Goal: Task Accomplishment & Management: Use online tool/utility

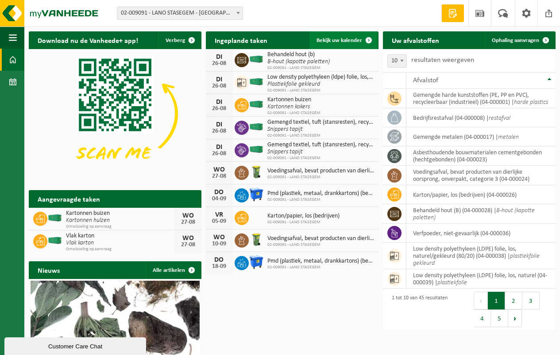
click at [332, 39] on span "Bekijk uw kalender" at bounding box center [339, 41] width 46 height 6
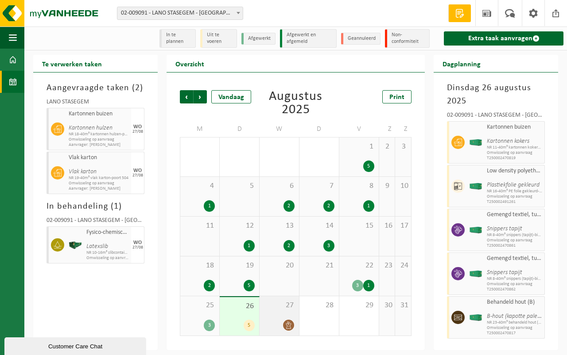
click at [273, 311] on div "27" at bounding box center [278, 316] width 39 height 39
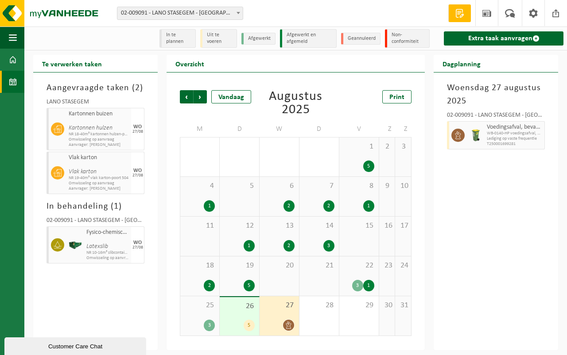
click at [279, 308] on span "27" at bounding box center [279, 306] width 31 height 10
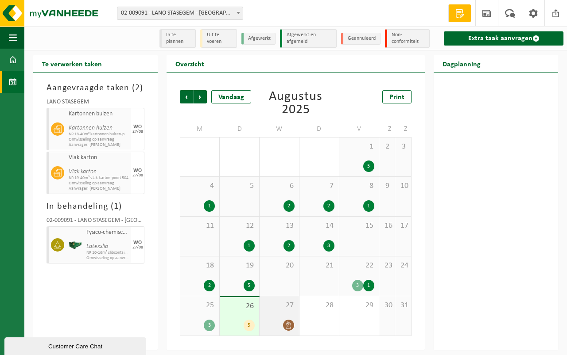
click at [283, 308] on span "27" at bounding box center [279, 306] width 31 height 10
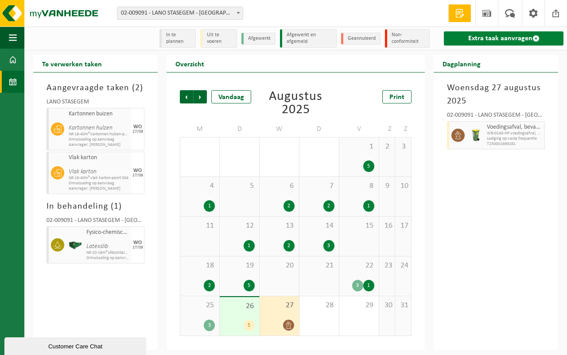
click at [490, 36] on link "Extra taak aanvragen" at bounding box center [502, 38] width 119 height 14
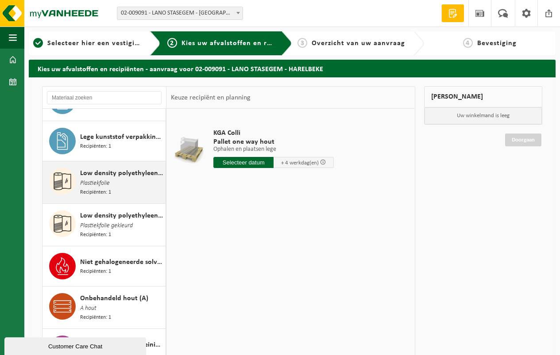
scroll to position [1062, 0]
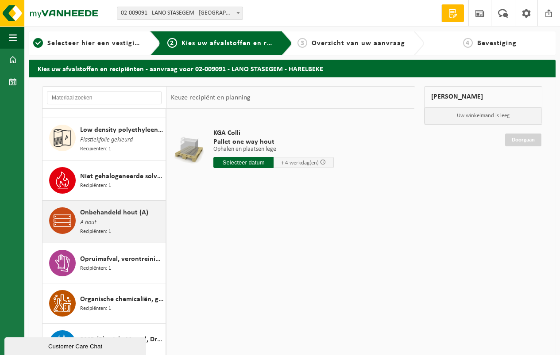
click at [116, 208] on span "Onbehandeld hout (A)" at bounding box center [114, 213] width 68 height 11
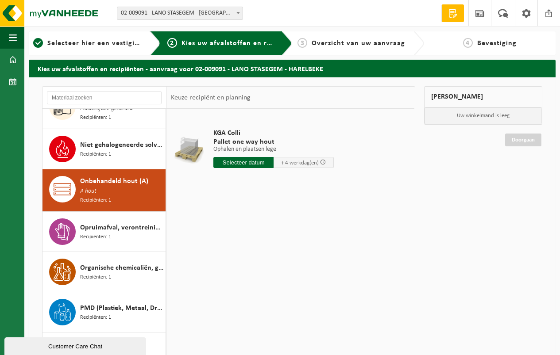
scroll to position [1138, 0]
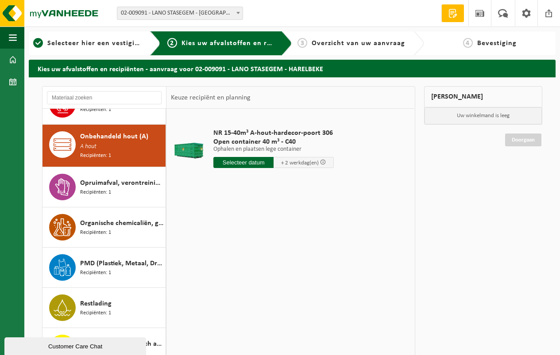
click at [239, 161] on input "text" at bounding box center [243, 162] width 60 height 11
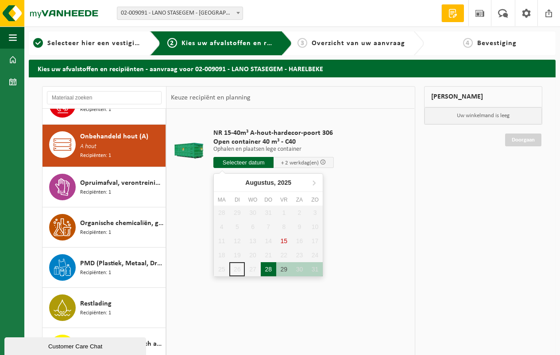
click at [270, 266] on div "28" at bounding box center [268, 269] width 15 height 14
type input "Van 2025-08-28"
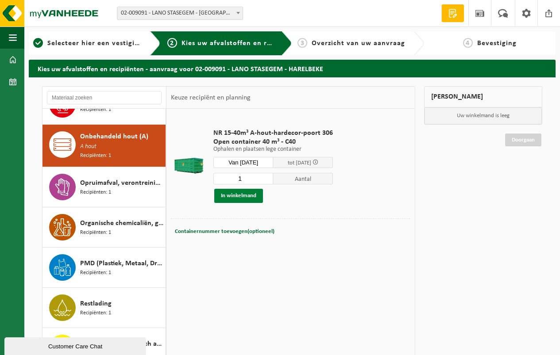
click at [235, 194] on button "In winkelmand" at bounding box center [238, 196] width 49 height 14
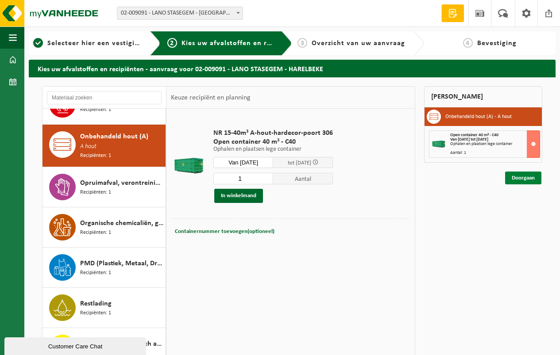
click at [520, 176] on link "Doorgaan" at bounding box center [523, 178] width 36 height 13
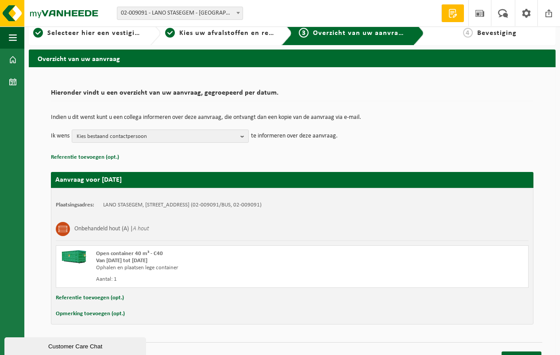
scroll to position [24, 0]
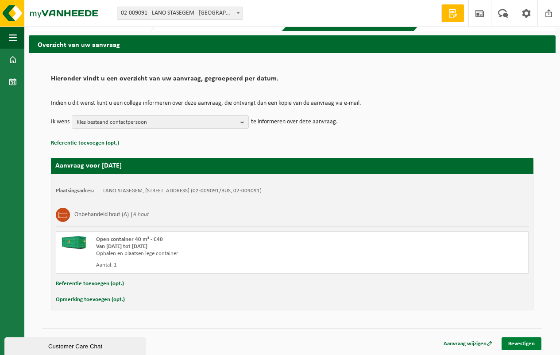
click at [519, 341] on link "Bevestigen" at bounding box center [521, 344] width 40 height 13
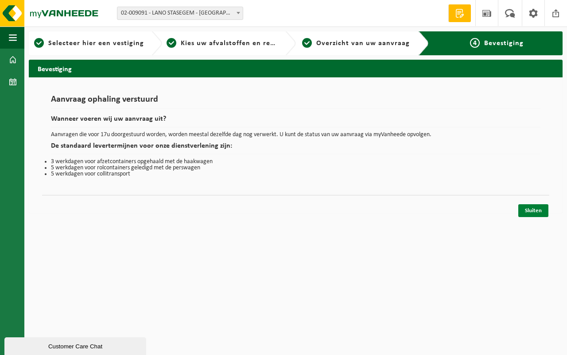
click at [535, 208] on link "Sluiten" at bounding box center [533, 210] width 30 height 13
